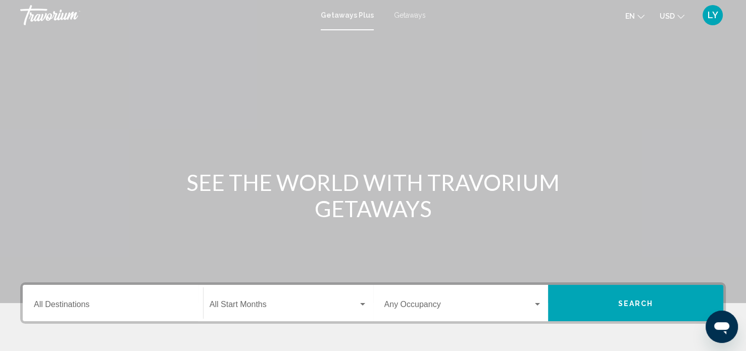
click at [85, 315] on div "Destination All Destinations" at bounding box center [113, 303] width 158 height 32
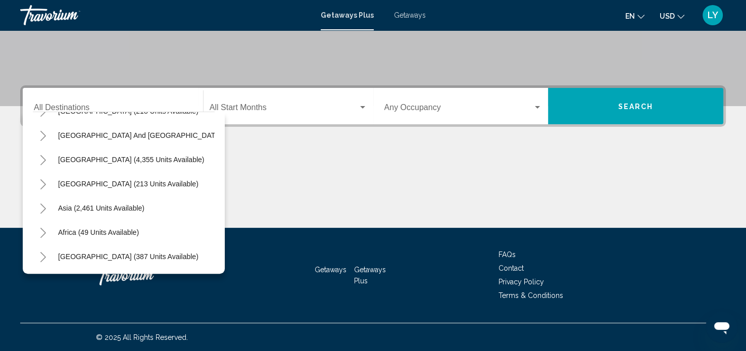
scroll to position [172, 0]
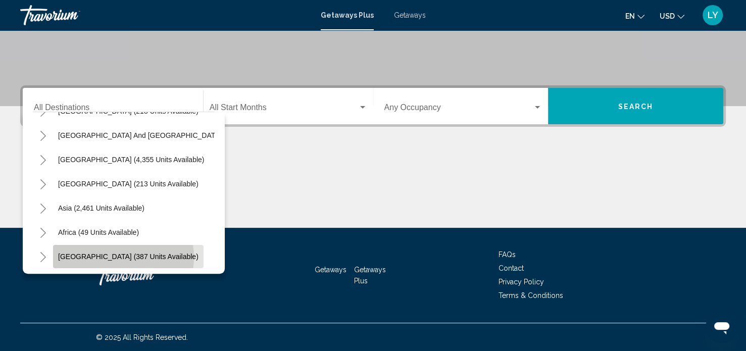
click at [123, 253] on span "[GEOGRAPHIC_DATA] (387 units available)" at bounding box center [128, 257] width 140 height 8
type input "**********"
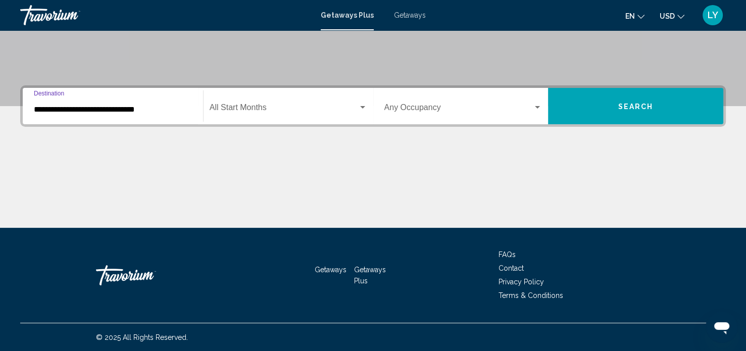
click at [243, 105] on span "Search widget" at bounding box center [284, 109] width 149 height 9
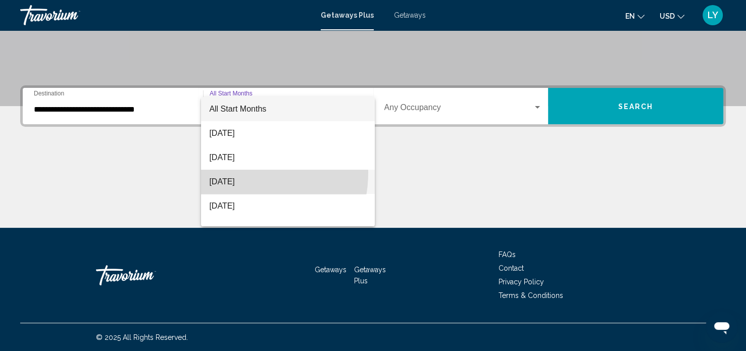
click at [231, 172] on span "[DATE]" at bounding box center [288, 182] width 158 height 24
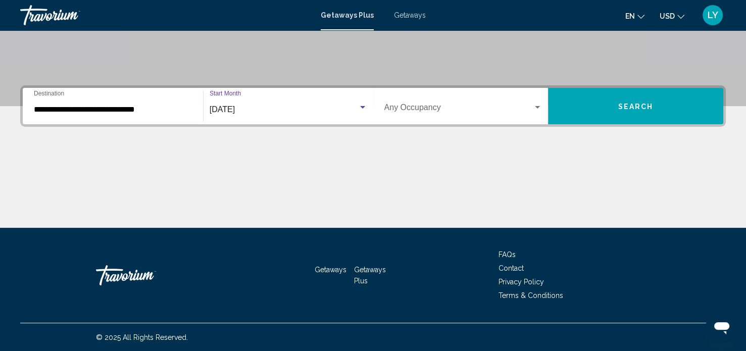
click at [434, 105] on span "Search widget" at bounding box center [458, 109] width 149 height 9
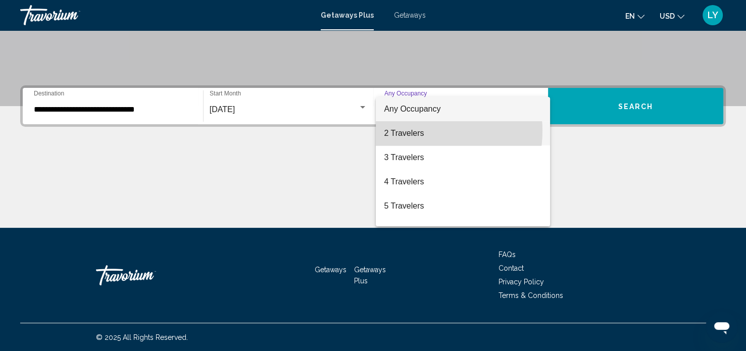
click at [414, 131] on span "2 Travelers" at bounding box center [463, 133] width 158 height 24
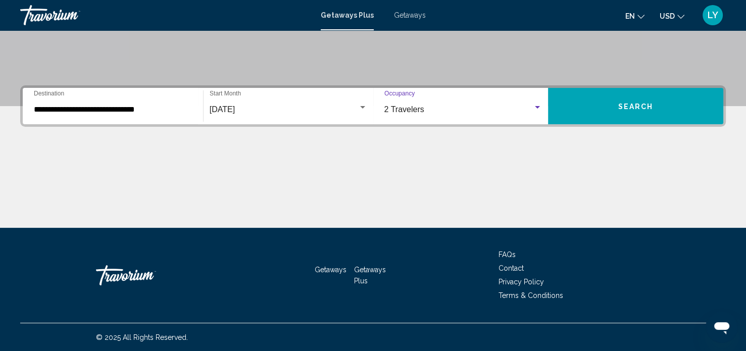
click at [586, 115] on button "Search" at bounding box center [635, 106] width 175 height 36
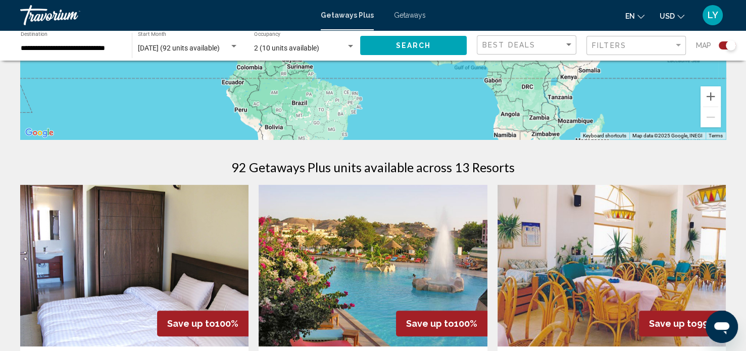
scroll to position [230, 0]
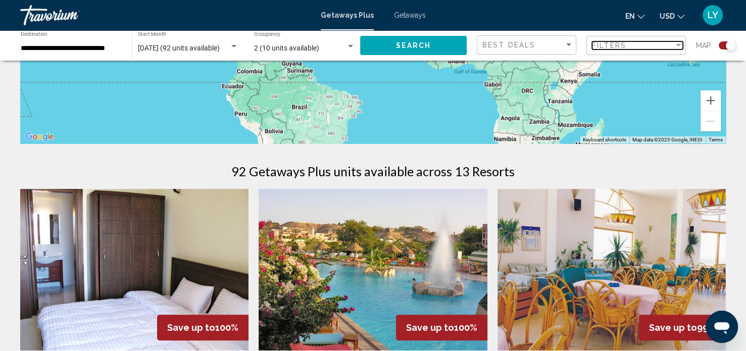
click at [604, 45] on span "Filters" at bounding box center [609, 45] width 34 height 8
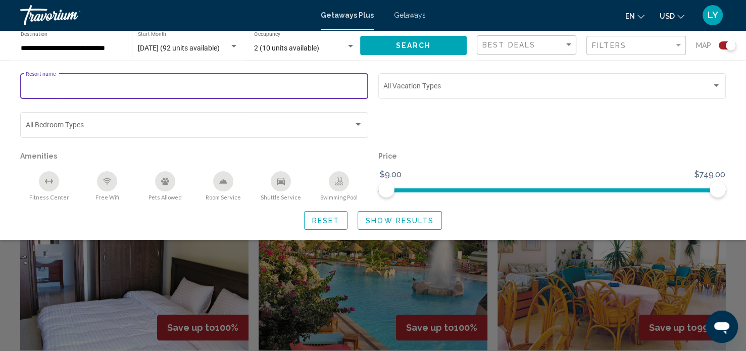
click at [123, 86] on input "Resort name" at bounding box center [194, 88] width 337 height 8
type input "*****"
click at [330, 224] on span "Reset" at bounding box center [326, 221] width 28 height 8
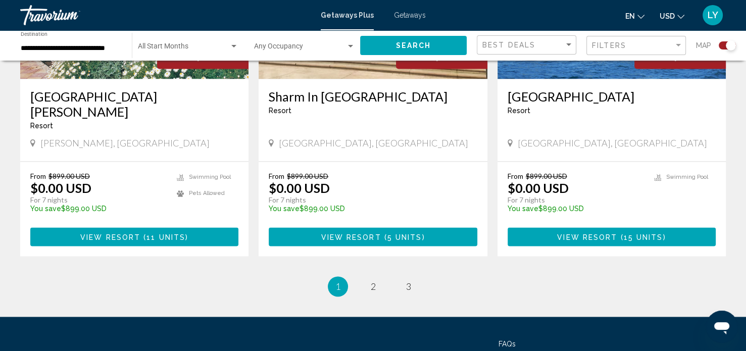
scroll to position [1586, 0]
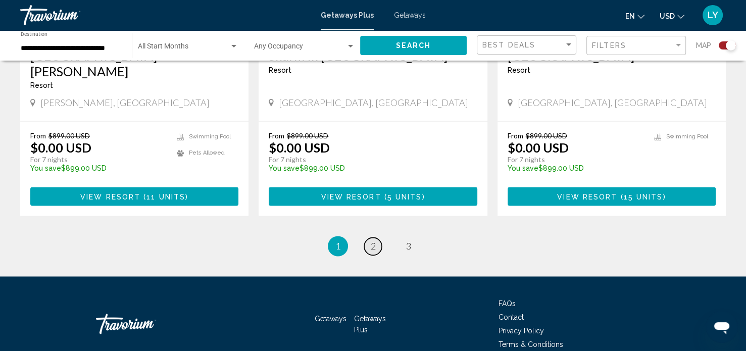
click at [372, 240] on span "2" at bounding box center [373, 245] width 5 height 11
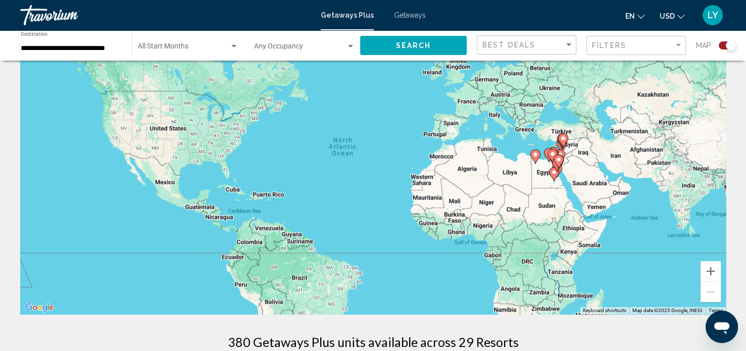
scroll to position [31, 0]
